Goal: Information Seeking & Learning: Learn about a topic

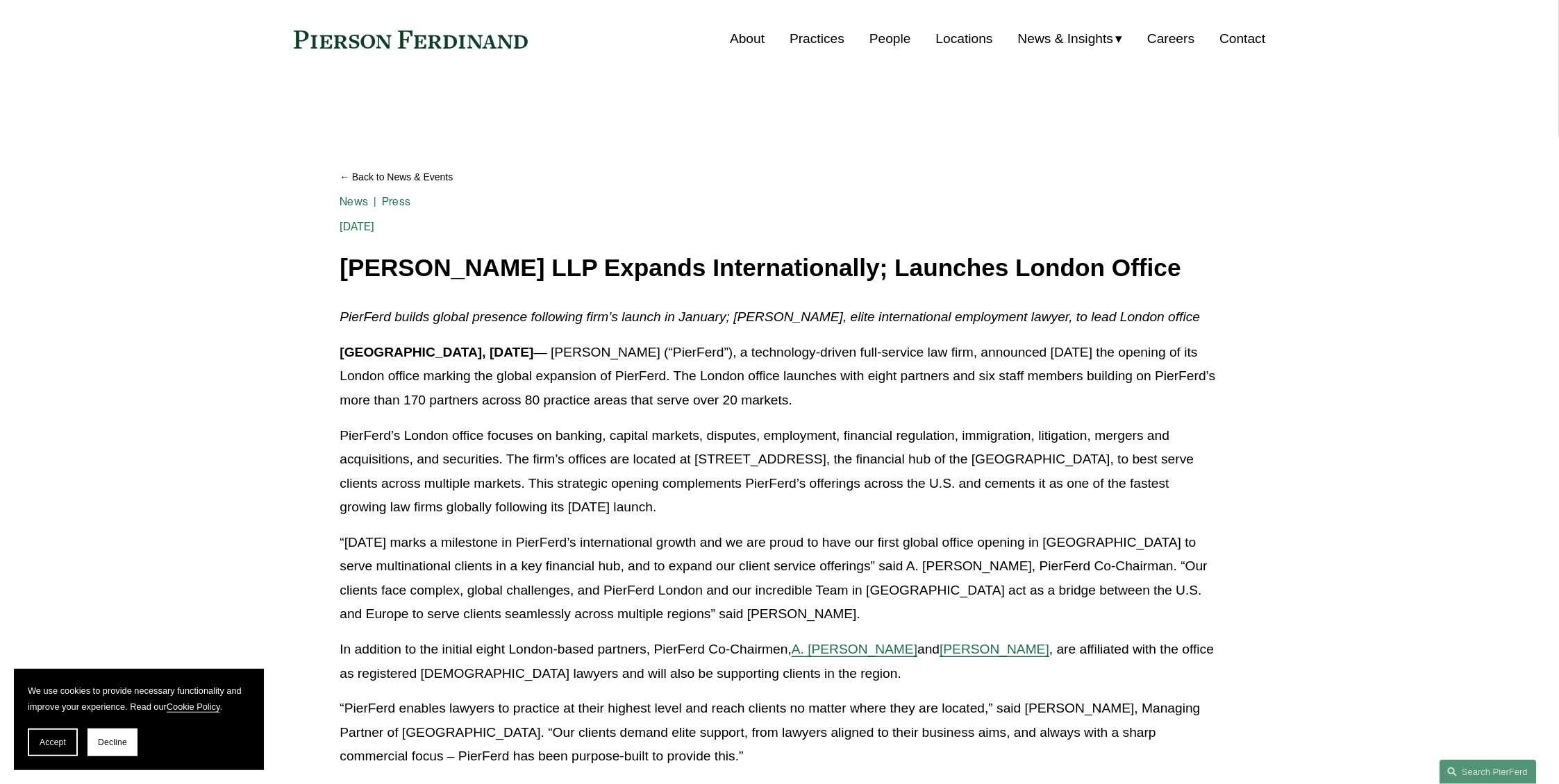
scroll to position [146, 0]
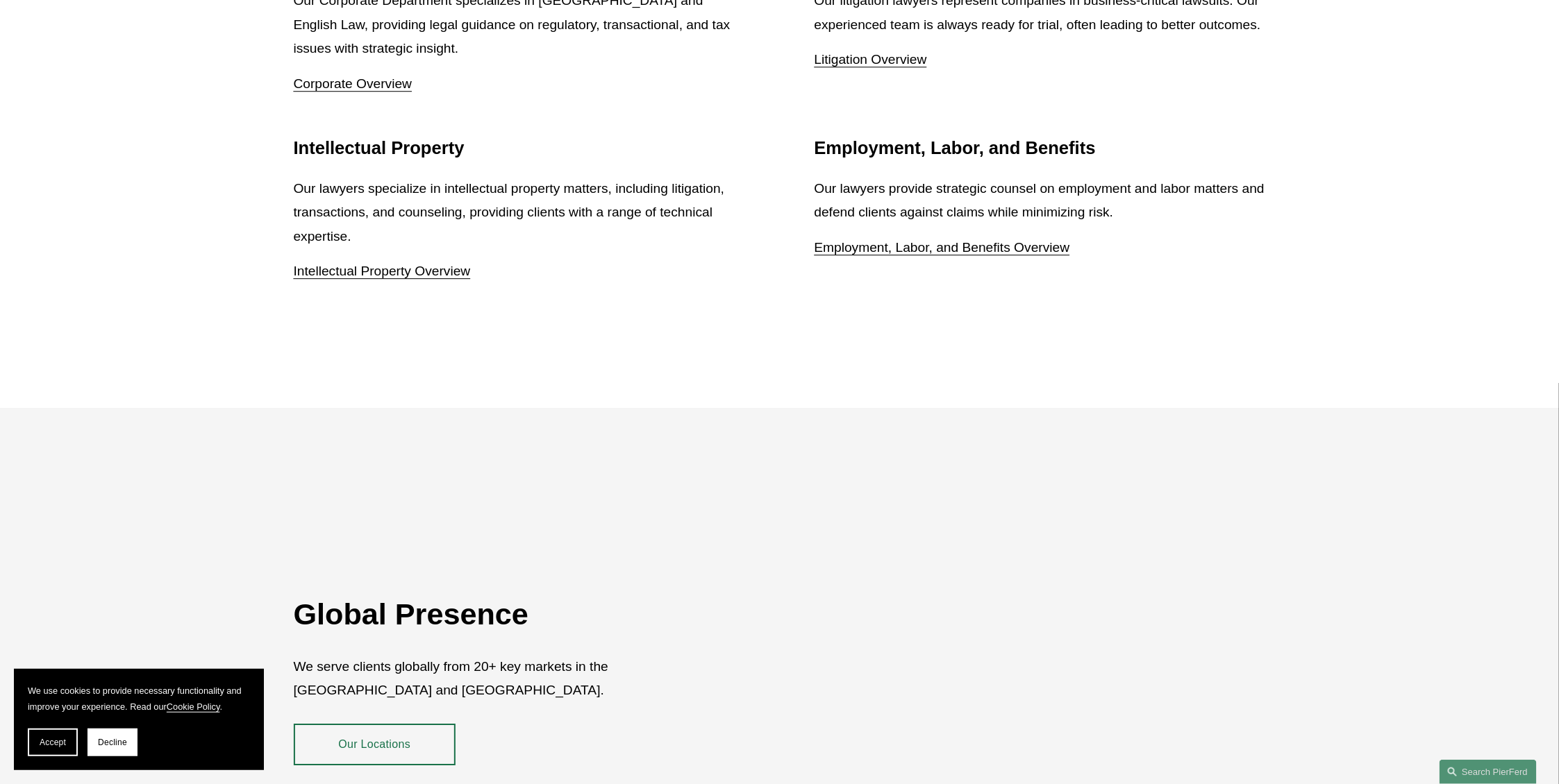
scroll to position [2145, 0]
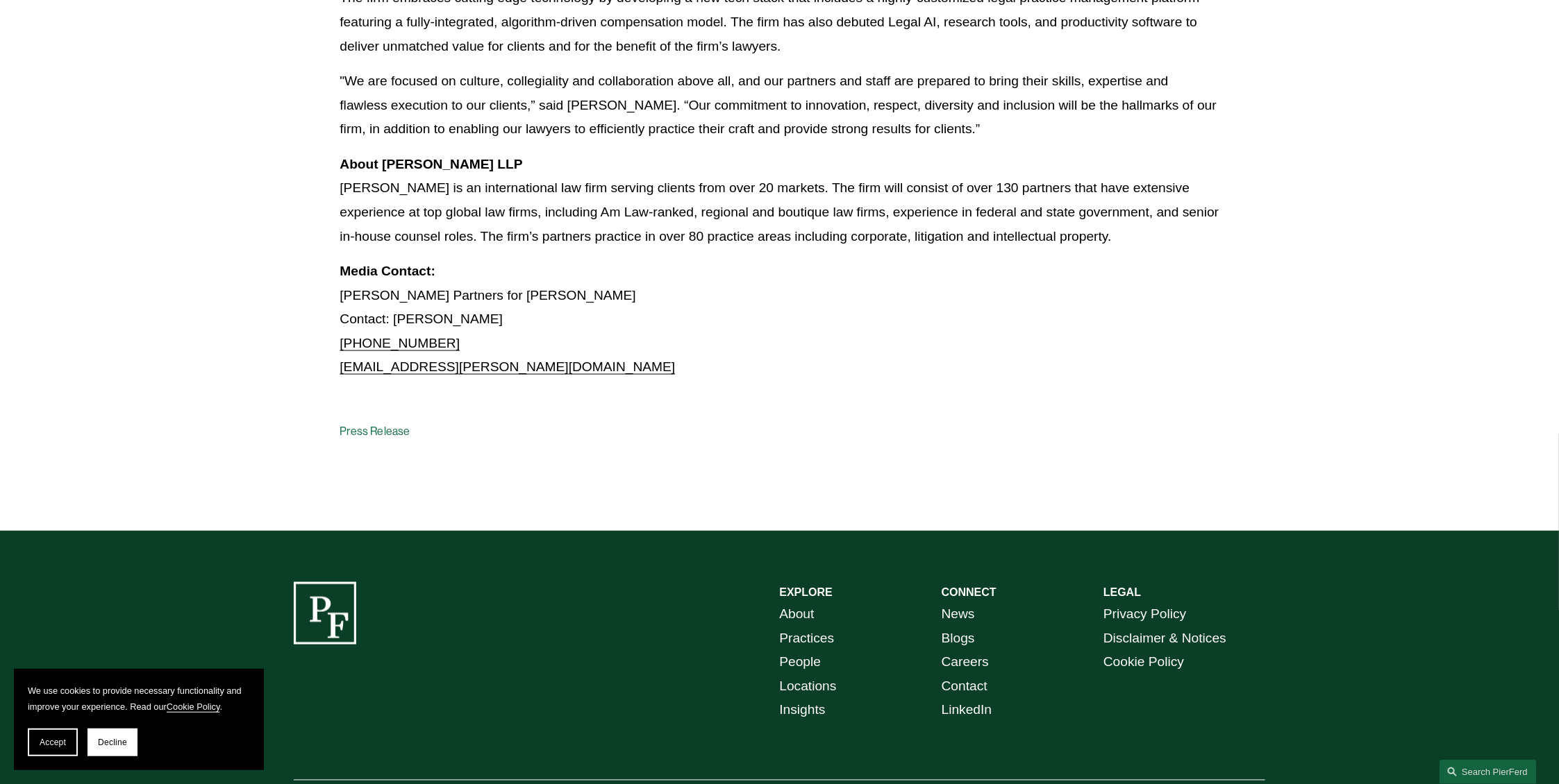
scroll to position [911, 0]
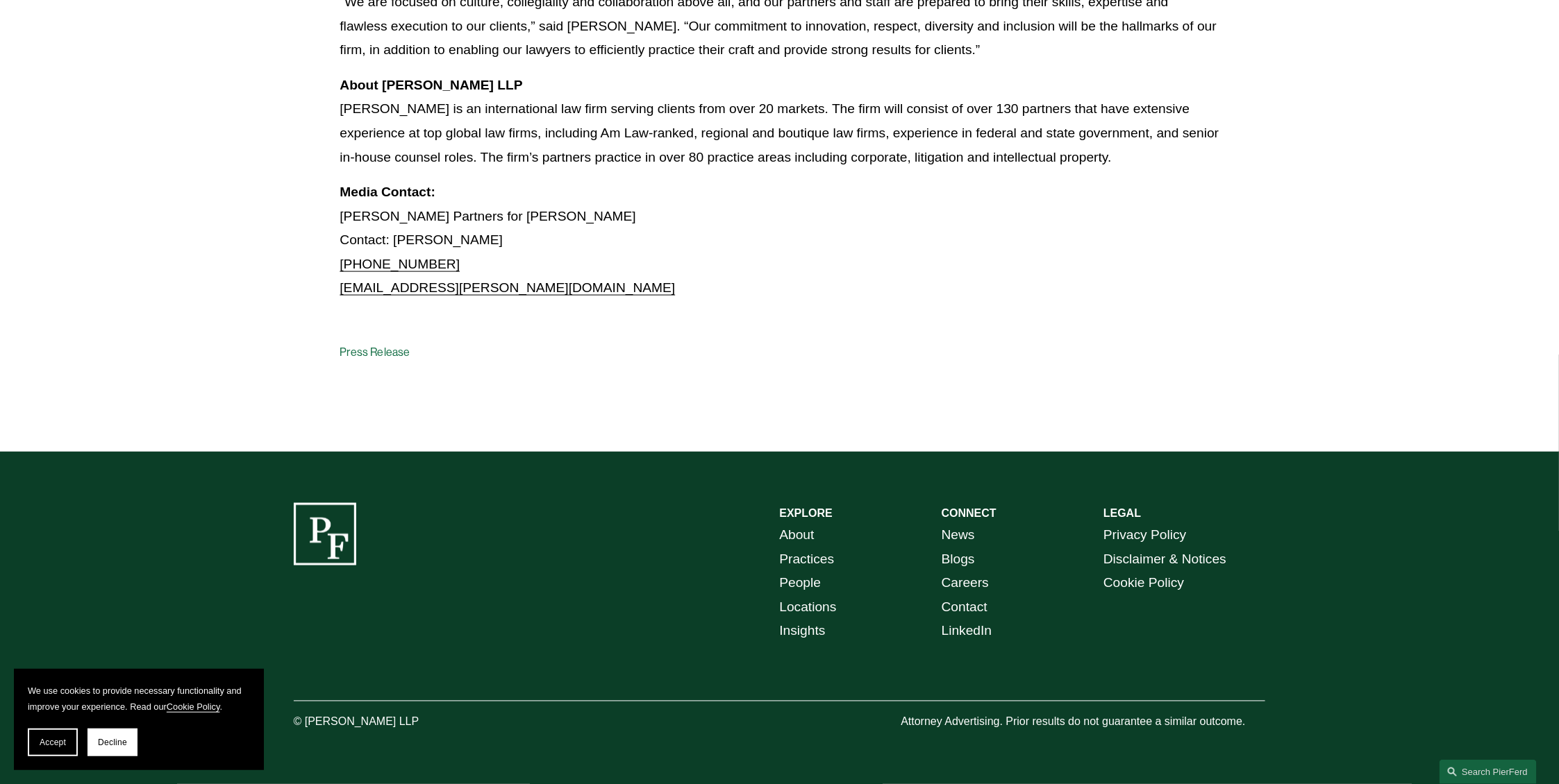
click at [795, 536] on link "About" at bounding box center [797, 536] width 35 height 24
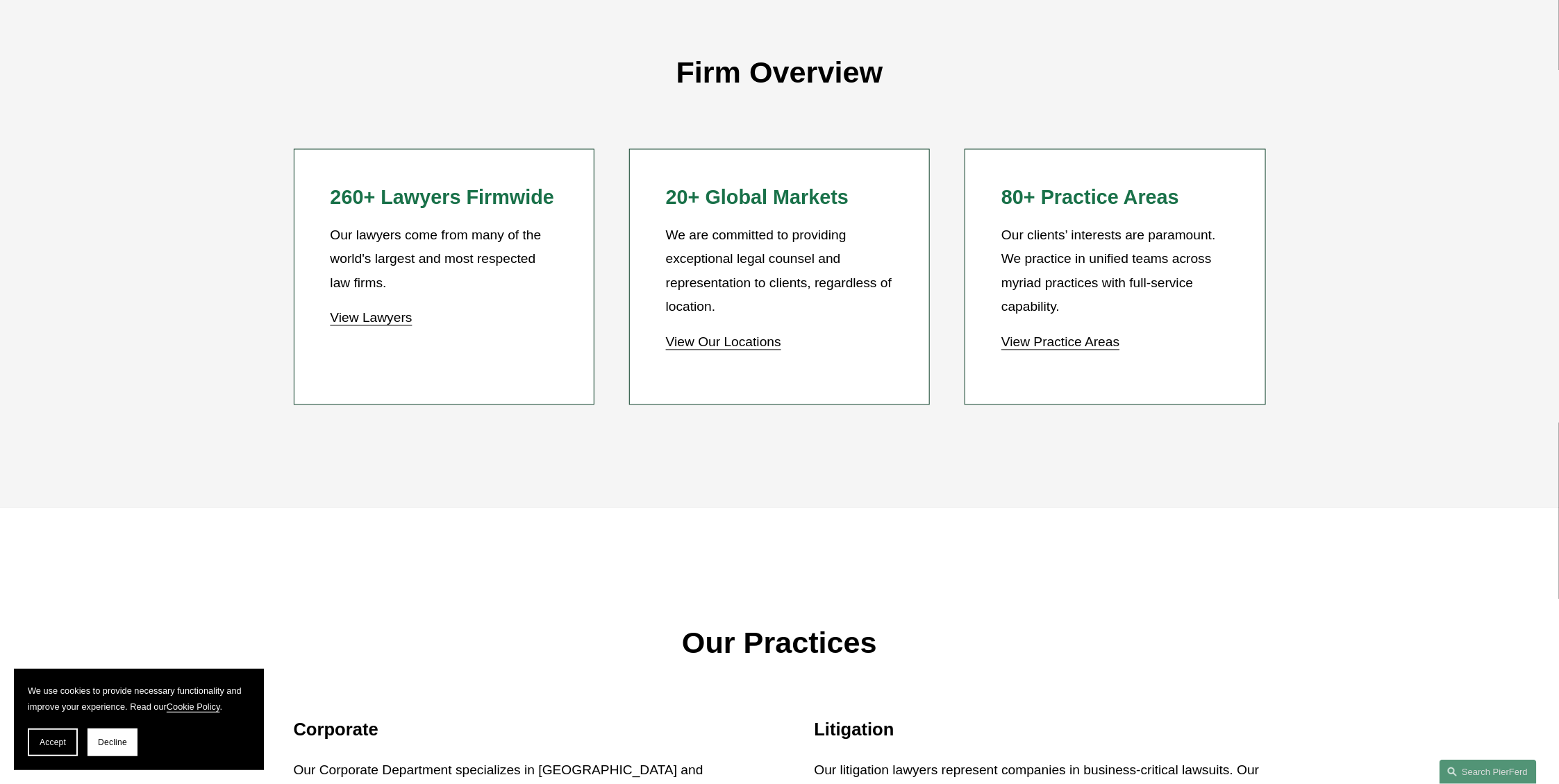
scroll to position [1479, 0]
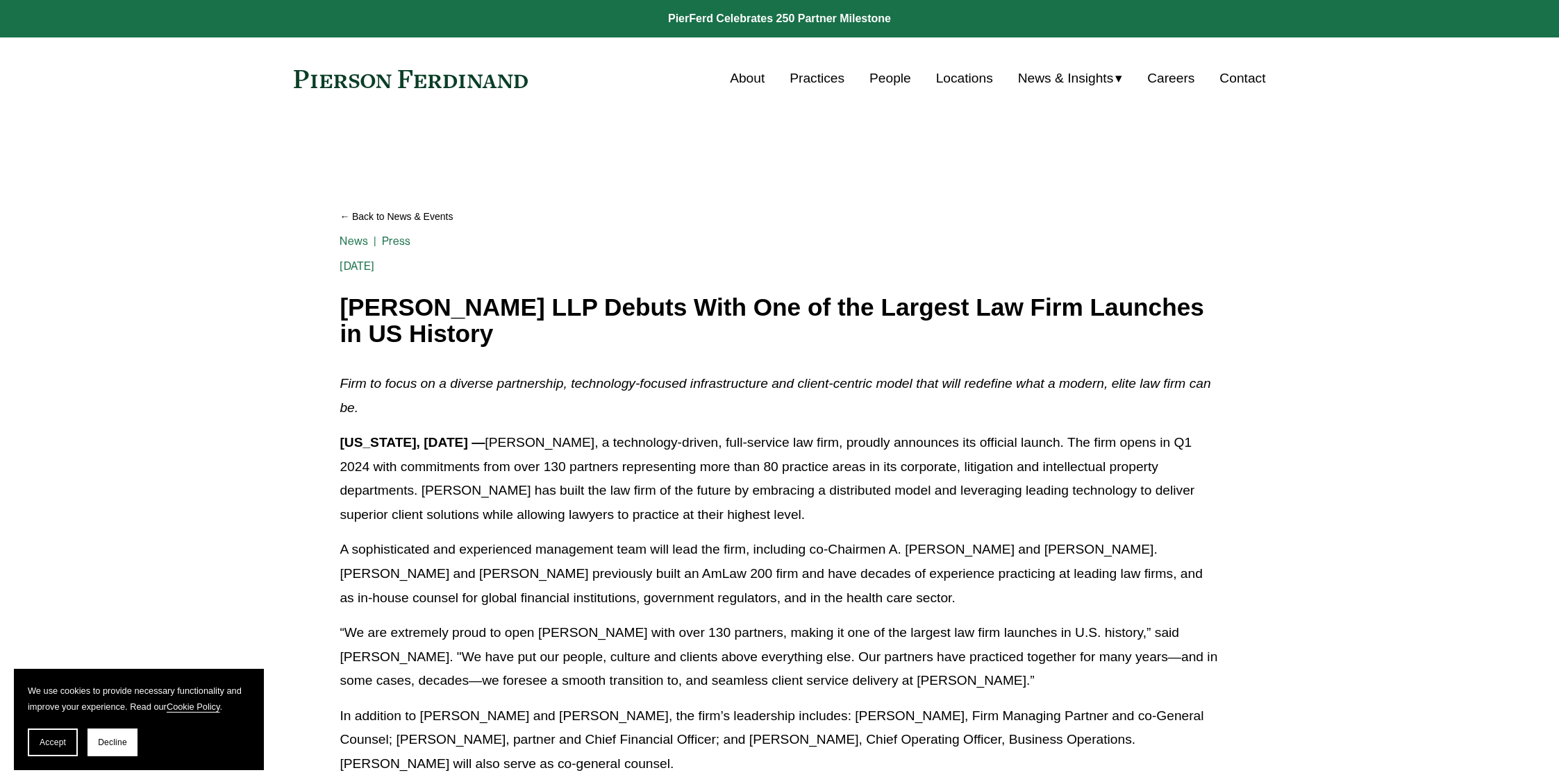
scroll to position [731, 0]
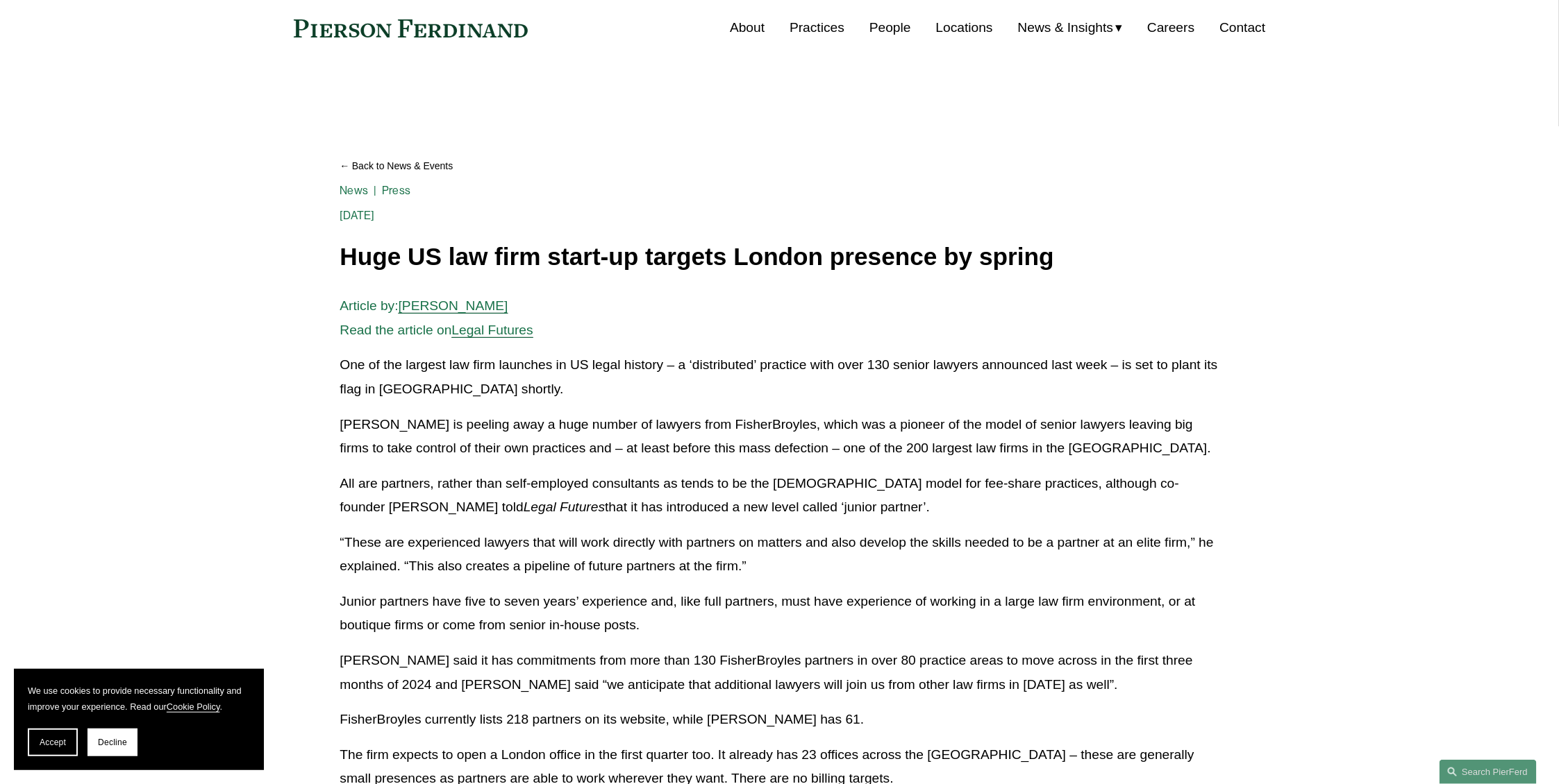
scroll to position [340, 0]
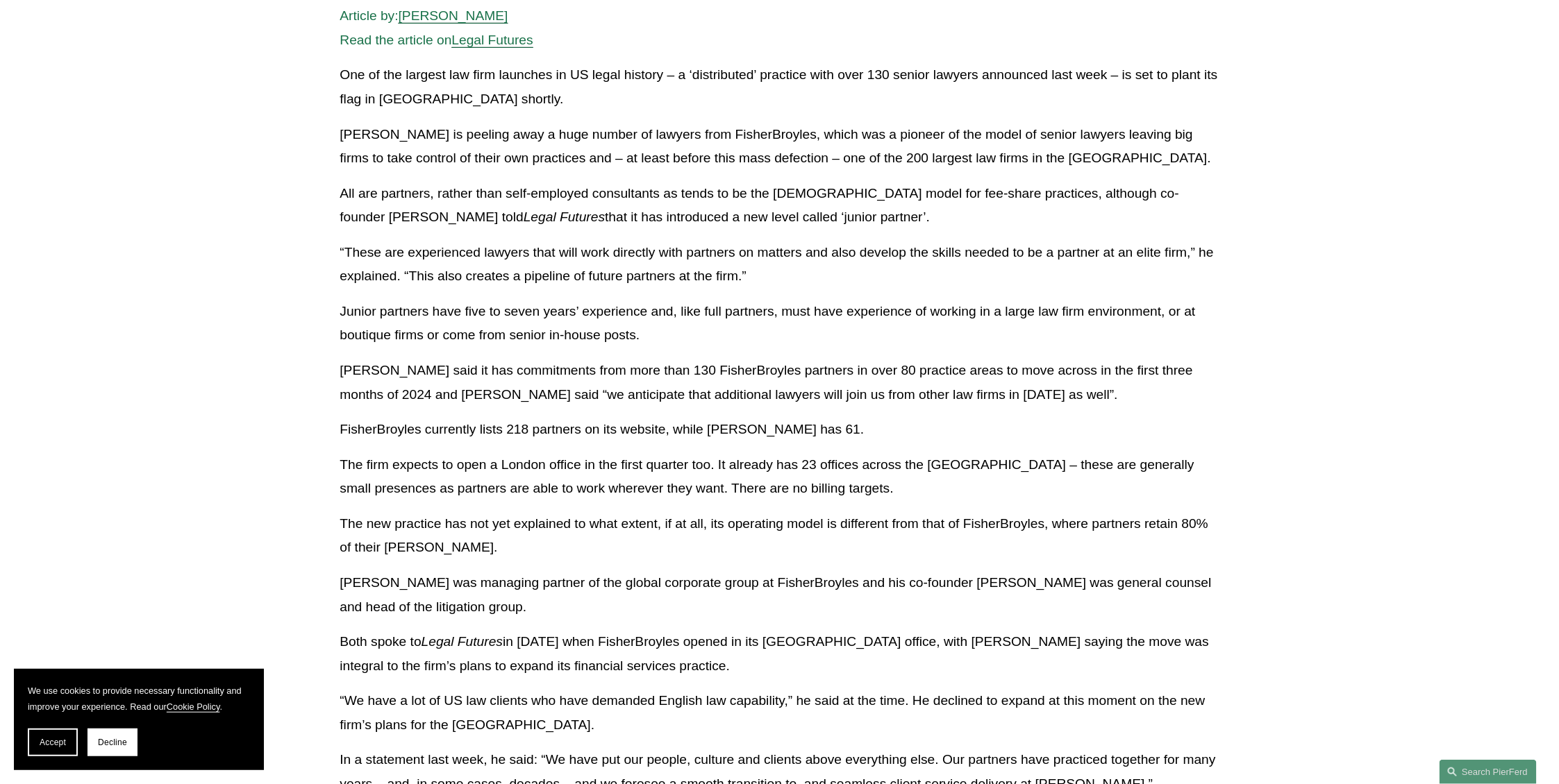
click at [228, 311] on article "Back to News & Events Huge US law firm start-up targets [GEOGRAPHIC_DATA] prese…" at bounding box center [780, 423] width 1559 height 1287
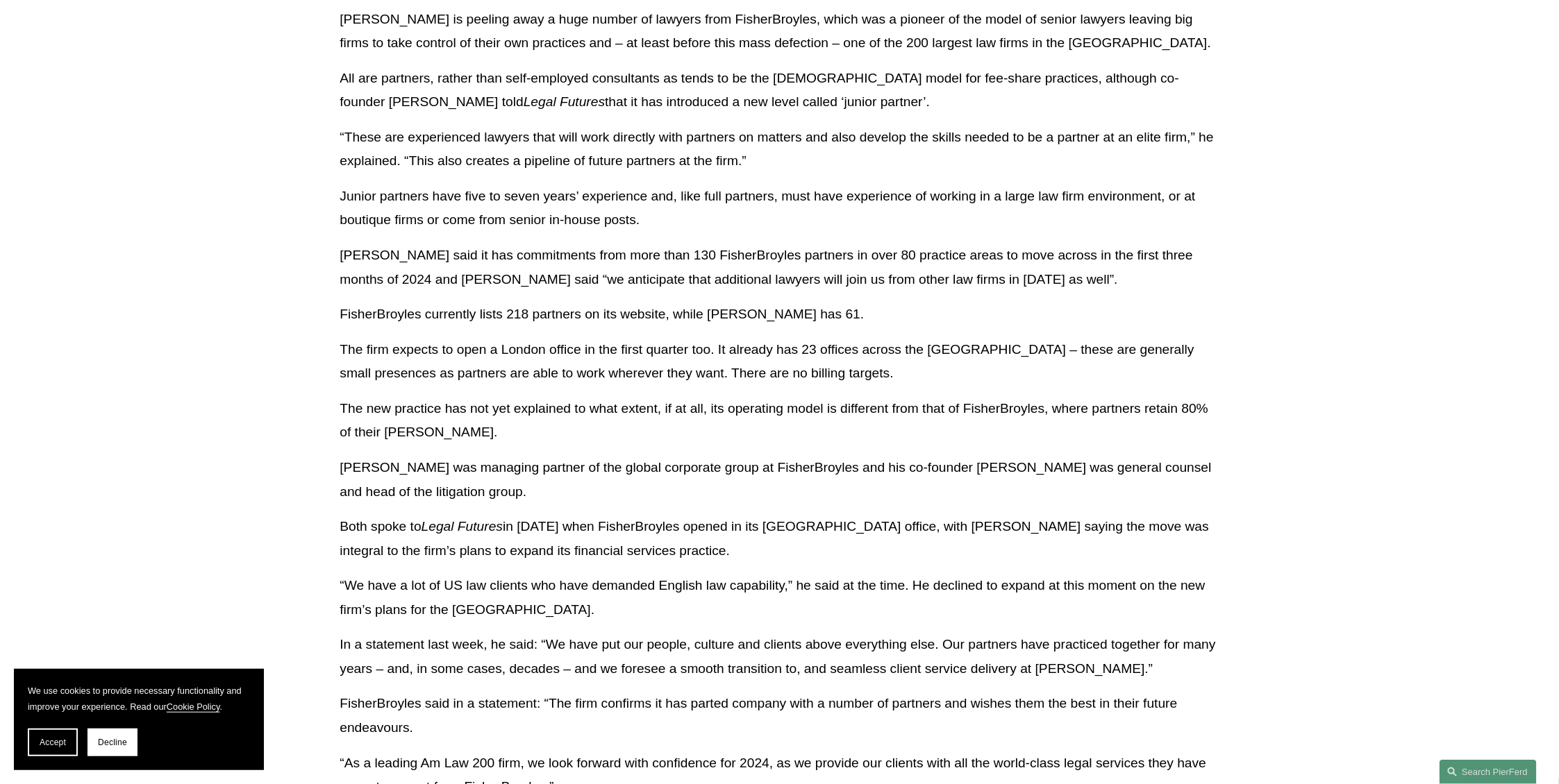
scroll to position [729, 0]
